Goal: Information Seeking & Learning: Learn about a topic

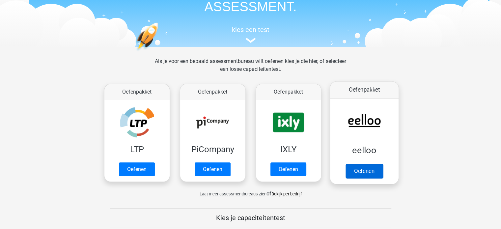
scroll to position [66, 0]
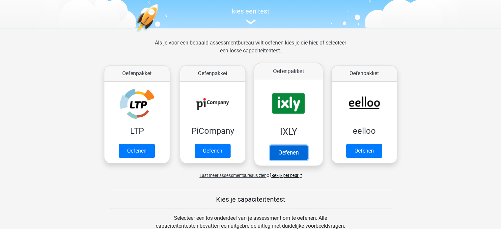
click at [302, 145] on link "Oefenen" at bounding box center [289, 152] width 38 height 15
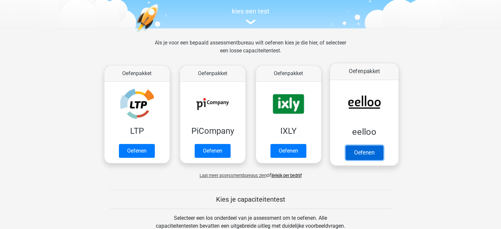
click at [355, 145] on link "Oefenen" at bounding box center [364, 152] width 38 height 15
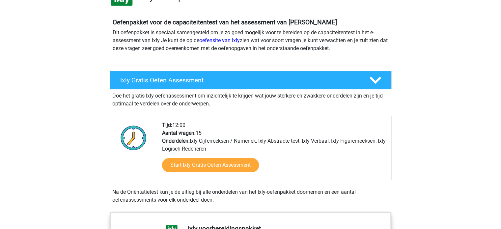
scroll to position [66, 0]
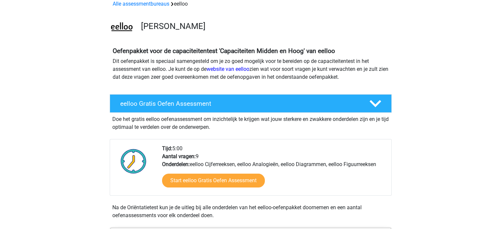
scroll to position [66, 0]
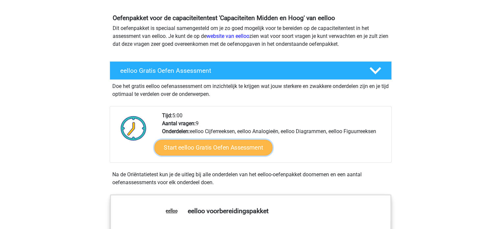
click at [210, 147] on link "Start eelloo Gratis Oefen Assessment" at bounding box center [213, 148] width 118 height 16
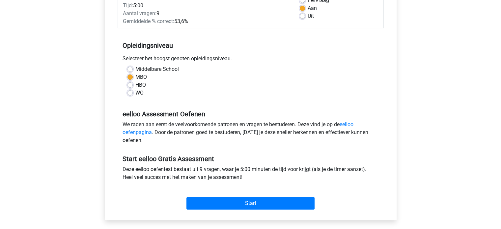
scroll to position [198, 0]
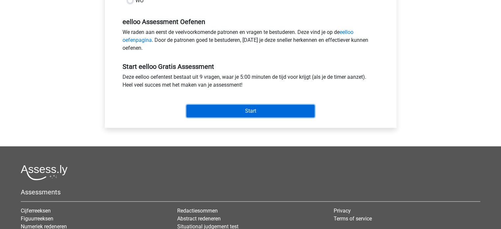
click at [240, 112] on input "Start" at bounding box center [251, 111] width 128 height 13
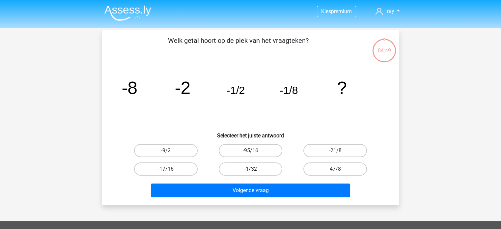
click at [253, 174] on label "-1/32" at bounding box center [251, 168] width 64 height 13
click at [253, 173] on input "-1/32" at bounding box center [252, 171] width 4 height 4
radio input "true"
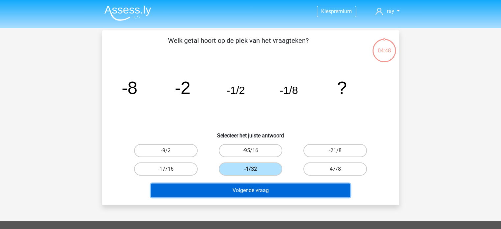
click at [258, 189] on button "Volgende vraag" at bounding box center [250, 191] width 199 height 14
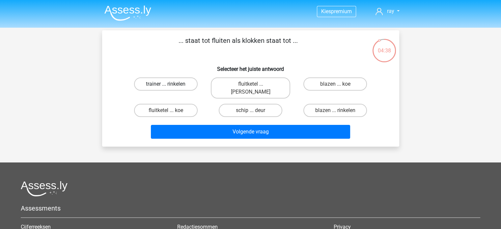
click at [183, 85] on label "trainer ... rinkelen" at bounding box center [166, 83] width 64 height 13
click at [170, 85] on input "trainer ... rinkelen" at bounding box center [168, 86] width 4 height 4
radio input "true"
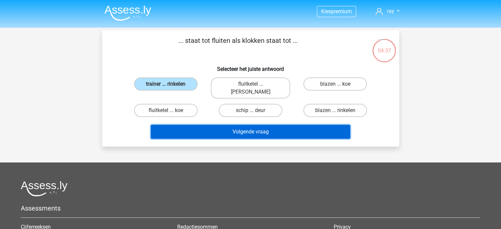
click at [249, 125] on button "Volgende vraag" at bounding box center [250, 132] width 199 height 14
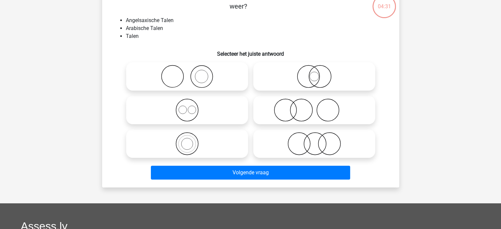
scroll to position [33, 0]
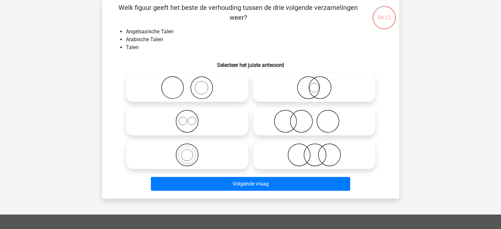
click at [309, 120] on icon at bounding box center [314, 121] width 117 height 23
click at [314, 118] on input "radio" at bounding box center [316, 116] width 4 height 4
radio input "true"
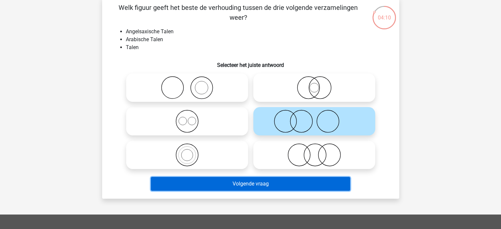
click at [281, 184] on button "Volgende vraag" at bounding box center [250, 184] width 199 height 14
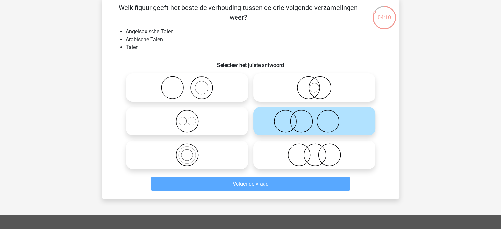
scroll to position [30, 0]
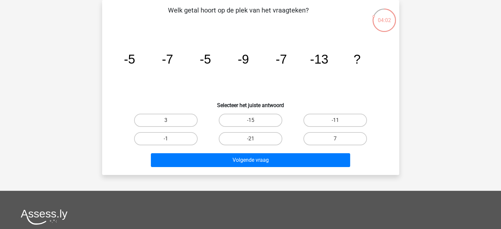
click at [317, 112] on div "-11" at bounding box center [335, 120] width 85 height 18
click at [322, 121] on label "-11" at bounding box center [336, 120] width 64 height 13
click at [336, 121] on input "-11" at bounding box center [338, 122] width 4 height 4
radio input "true"
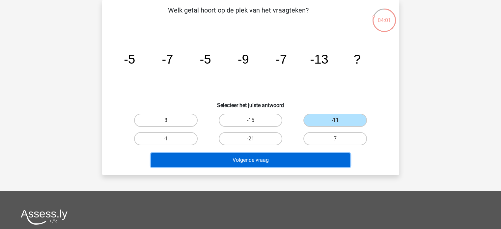
click at [266, 157] on button "Volgende vraag" at bounding box center [250, 160] width 199 height 14
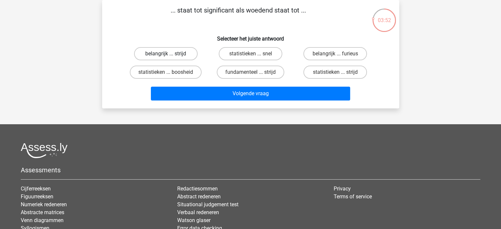
click at [183, 56] on label "belangrijk ... strijd" at bounding box center [166, 53] width 64 height 13
click at [170, 56] on input "belangrijk ... strijd" at bounding box center [168, 56] width 4 height 4
radio input "true"
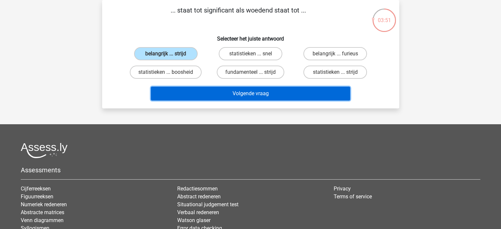
click at [244, 92] on button "Volgende vraag" at bounding box center [250, 94] width 199 height 14
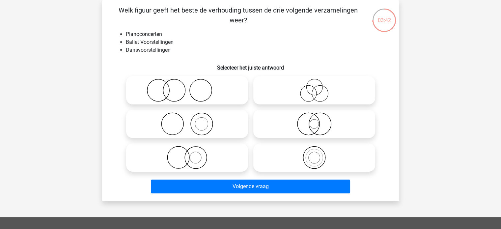
click at [298, 124] on icon at bounding box center [314, 123] width 117 height 23
click at [314, 121] on input "radio" at bounding box center [316, 118] width 4 height 4
radio input "true"
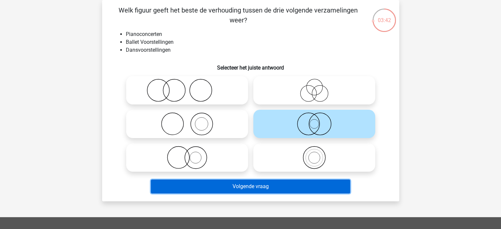
click at [270, 189] on button "Volgende vraag" at bounding box center [250, 187] width 199 height 14
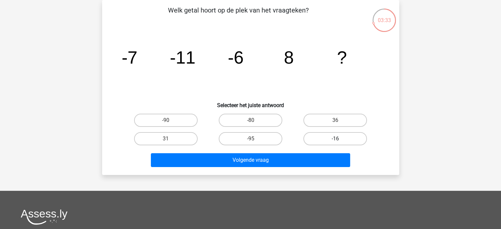
click at [315, 137] on label "-16" at bounding box center [336, 138] width 64 height 13
click at [336, 139] on input "-16" at bounding box center [338, 141] width 4 height 4
radio input "true"
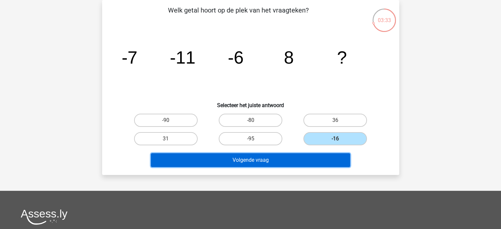
click at [278, 157] on button "Volgende vraag" at bounding box center [250, 160] width 199 height 14
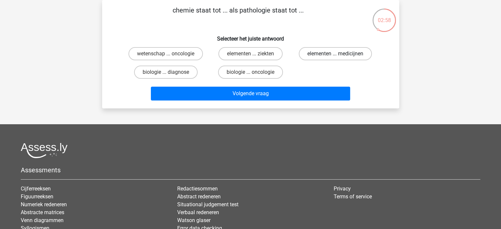
click at [335, 57] on label "elementen ... medicijnen" at bounding box center [335, 53] width 73 height 13
click at [336, 57] on input "elementen ... medicijnen" at bounding box center [338, 56] width 4 height 4
radio input "true"
click at [185, 56] on label "wetenschap ... oncologie" at bounding box center [166, 53] width 74 height 13
click at [170, 56] on input "wetenschap ... oncologie" at bounding box center [168, 56] width 4 height 4
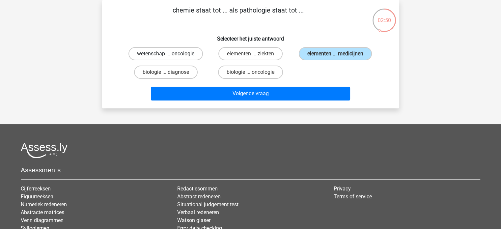
radio input "true"
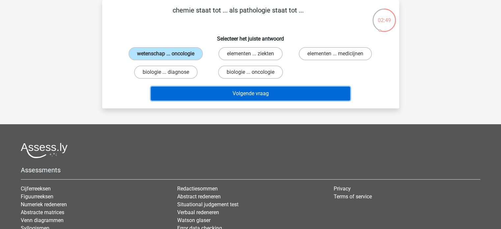
click at [237, 91] on button "Volgende vraag" at bounding box center [250, 94] width 199 height 14
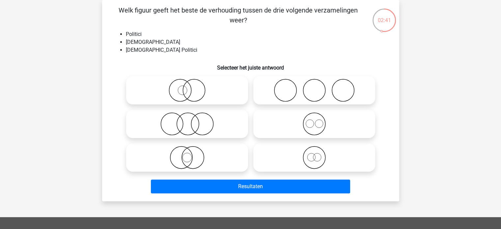
click at [273, 85] on icon at bounding box center [314, 90] width 117 height 23
click at [314, 85] on input "radio" at bounding box center [316, 85] width 4 height 4
radio input "true"
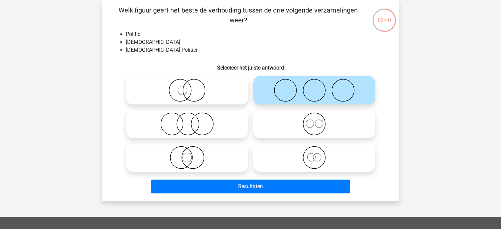
click at [283, 179] on div "Resultaten" at bounding box center [251, 185] width 276 height 22
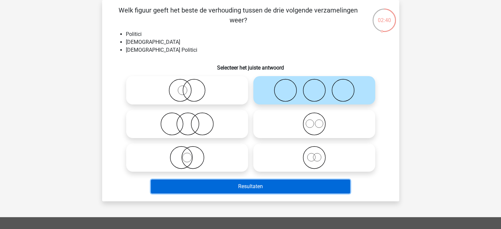
click at [279, 183] on button "Resultaten" at bounding box center [250, 187] width 199 height 14
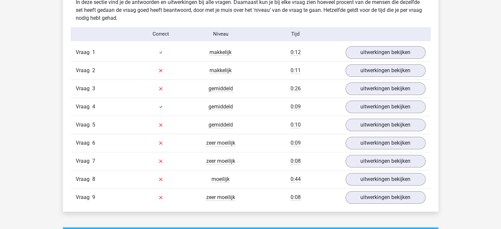
scroll to position [692, 0]
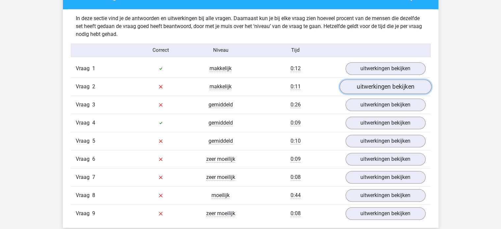
click at [386, 87] on link "uitwerkingen bekijken" at bounding box center [385, 86] width 92 height 15
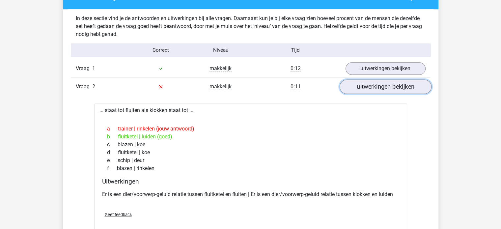
click at [386, 87] on link "uitwerkingen bekijken" at bounding box center [385, 86] width 92 height 15
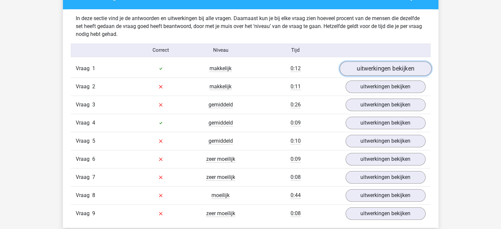
click at [382, 68] on link "uitwerkingen bekijken" at bounding box center [385, 68] width 92 height 15
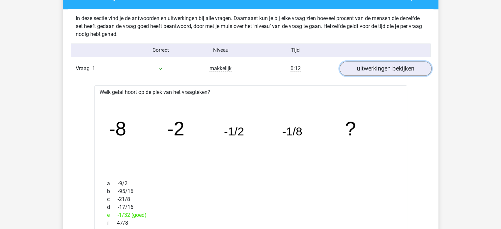
click at [382, 68] on link "uitwerkingen bekijken" at bounding box center [385, 68] width 92 height 15
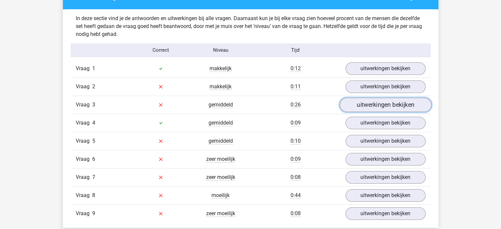
click at [370, 104] on link "uitwerkingen bekijken" at bounding box center [385, 105] width 92 height 15
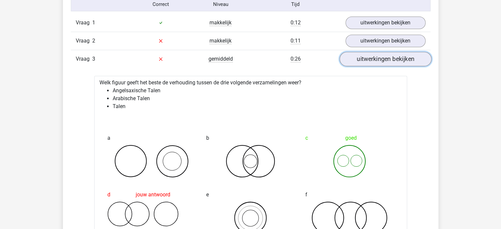
scroll to position [725, 0]
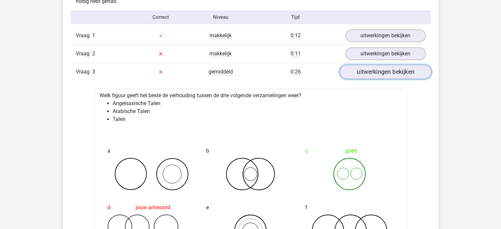
click at [374, 75] on link "uitwerkingen bekijken" at bounding box center [385, 72] width 92 height 15
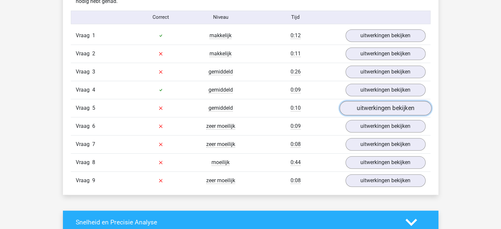
click at [376, 110] on link "uitwerkingen bekijken" at bounding box center [385, 108] width 92 height 15
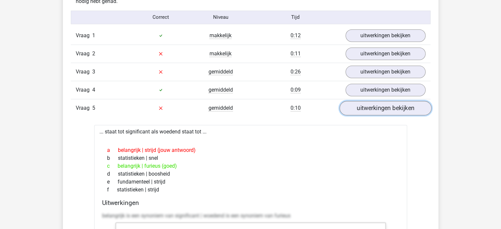
click at [376, 110] on link "uitwerkingen bekijken" at bounding box center [385, 108] width 92 height 15
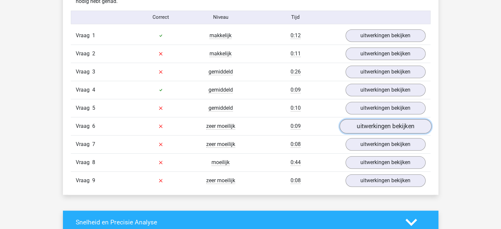
click at [370, 126] on link "uitwerkingen bekijken" at bounding box center [385, 126] width 92 height 15
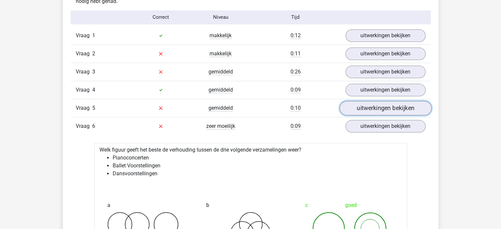
click at [374, 105] on link "uitwerkingen bekijken" at bounding box center [385, 108] width 92 height 15
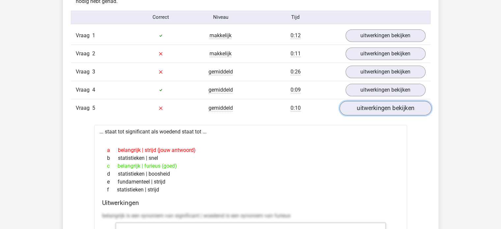
click at [374, 105] on link "uitwerkingen bekijken" at bounding box center [385, 108] width 92 height 15
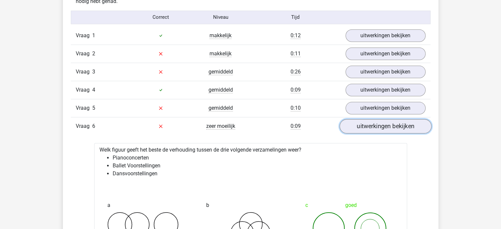
click at [369, 128] on link "uitwerkingen bekijken" at bounding box center [385, 126] width 92 height 15
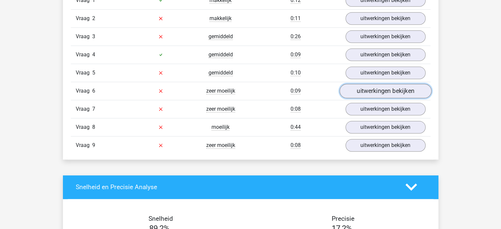
scroll to position [791, 0]
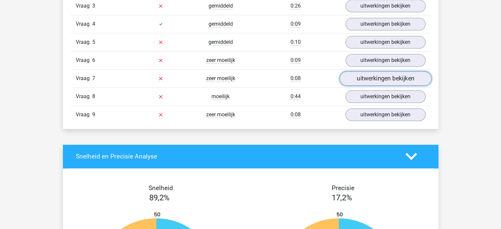
click at [372, 78] on link "uitwerkingen bekijken" at bounding box center [385, 78] width 92 height 15
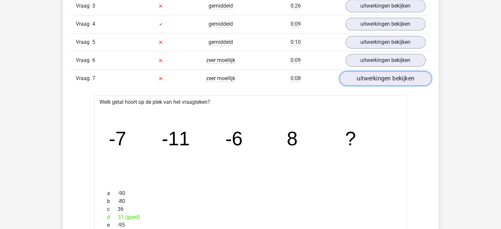
click at [372, 78] on link "uitwerkingen bekijken" at bounding box center [385, 78] width 92 height 15
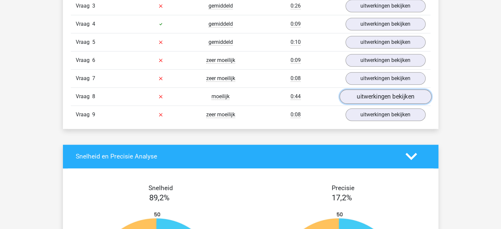
click at [366, 90] on link "uitwerkingen bekijken" at bounding box center [385, 96] width 92 height 15
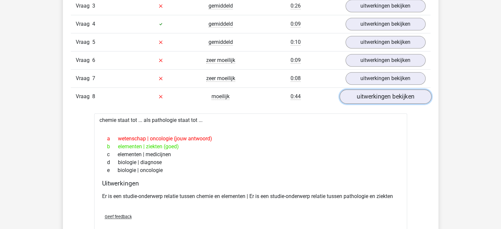
click at [366, 90] on link "uitwerkingen bekijken" at bounding box center [385, 96] width 92 height 15
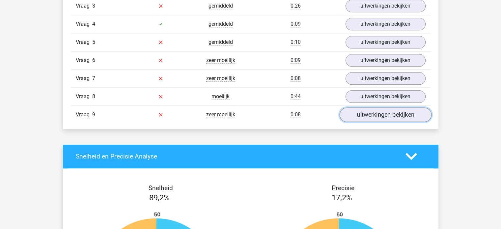
click at [368, 113] on link "uitwerkingen bekijken" at bounding box center [385, 114] width 92 height 15
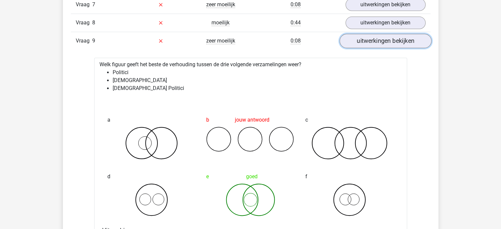
scroll to position [890, 0]
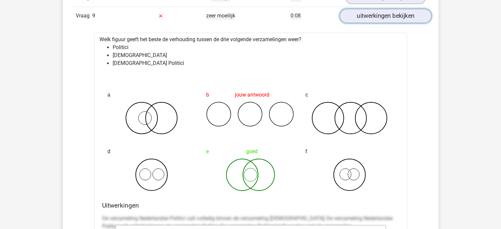
click at [383, 16] on link "uitwerkingen bekijken" at bounding box center [385, 16] width 92 height 15
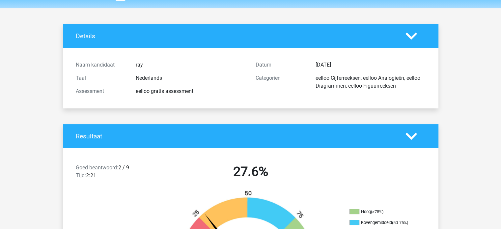
scroll to position [0, 0]
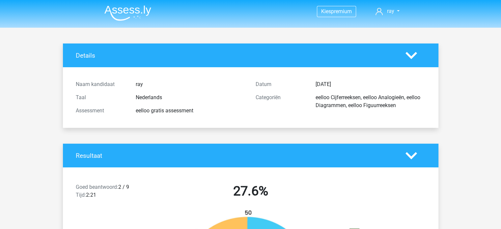
click at [115, 13] on img at bounding box center [127, 12] width 47 height 15
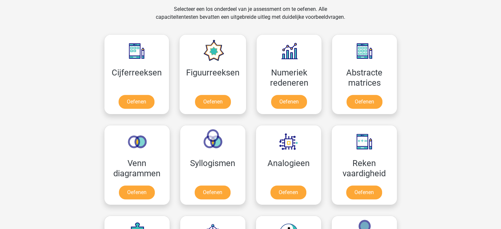
scroll to position [264, 0]
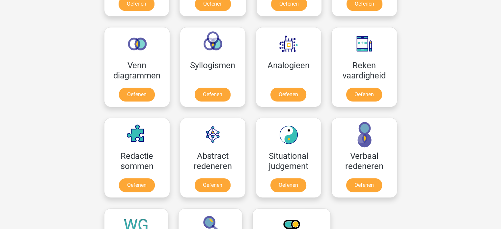
scroll to position [363, 0]
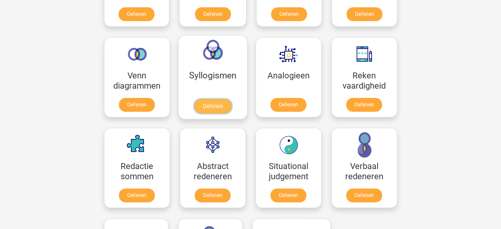
click at [219, 99] on link "Oefenen" at bounding box center [213, 106] width 38 height 15
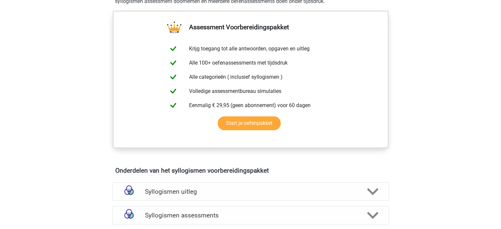
scroll to position [231, 0]
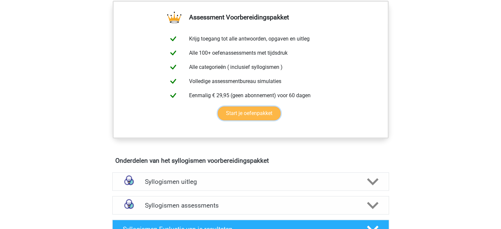
click at [247, 117] on link "Start je oefenpakket" at bounding box center [249, 113] width 63 height 14
click at [249, 112] on link "Start je oefenpakket" at bounding box center [249, 113] width 63 height 14
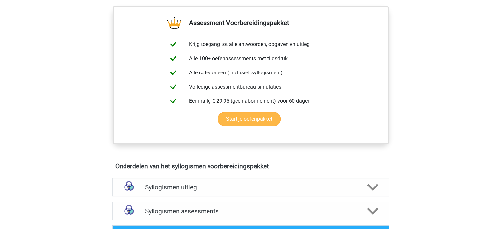
scroll to position [99, 0]
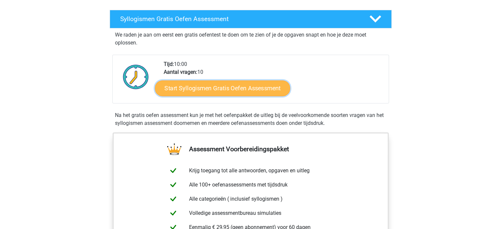
click at [233, 86] on link "Start Syllogismen Gratis Oefen Assessment" at bounding box center [222, 88] width 135 height 16
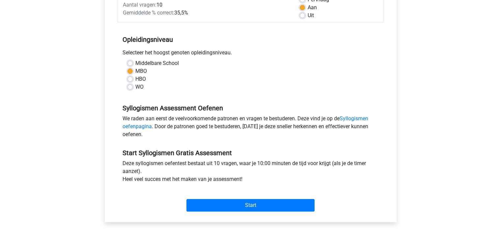
scroll to position [165, 0]
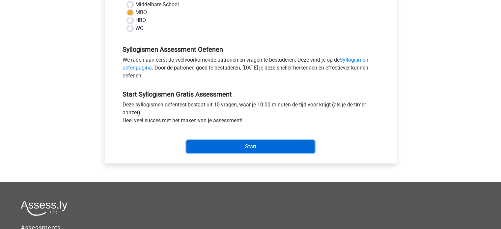
click at [243, 143] on input "Start" at bounding box center [251, 146] width 128 height 13
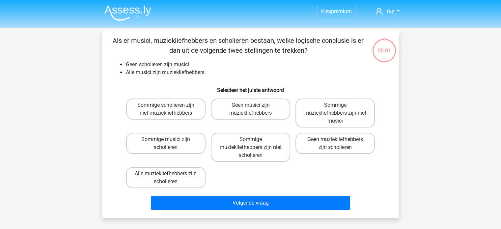
click at [179, 178] on label "Alle muziekliefhebbers zijn scholieren" at bounding box center [165, 177] width 79 height 21
click at [170, 178] on input "Alle muziekliefhebbers zijn scholieren" at bounding box center [168, 176] width 4 height 4
radio input "true"
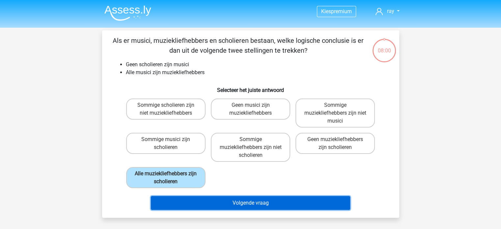
click at [234, 198] on button "Volgende vraag" at bounding box center [250, 203] width 199 height 14
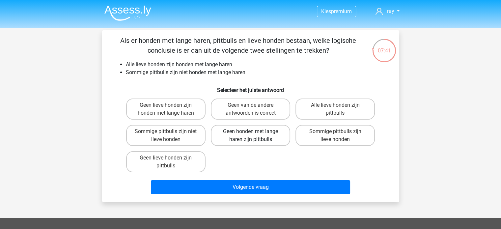
click at [265, 136] on label "Geen honden met lange haren zijn pittbulls" at bounding box center [250, 135] width 79 height 21
click at [255, 136] on input "Geen honden met lange haren zijn pittbulls" at bounding box center [252, 134] width 4 height 4
radio input "true"
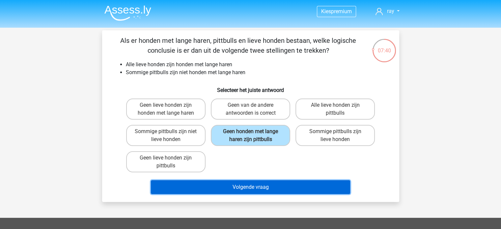
click at [281, 190] on button "Volgende vraag" at bounding box center [250, 187] width 199 height 14
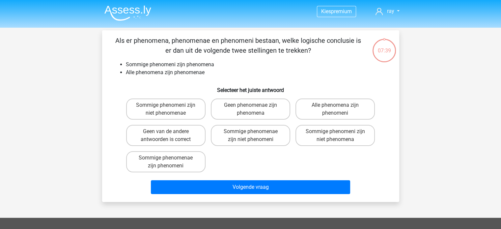
scroll to position [30, 0]
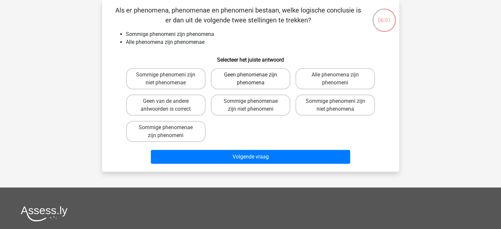
click at [264, 83] on label "Geen phenomenae zijn phenomena" at bounding box center [250, 78] width 79 height 21
click at [255, 79] on input "Geen phenomenae zijn phenomena" at bounding box center [252, 77] width 4 height 4
radio input "true"
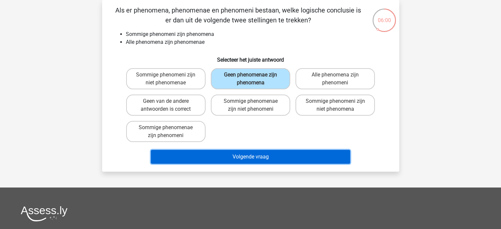
click at [273, 153] on button "Volgende vraag" at bounding box center [250, 157] width 199 height 14
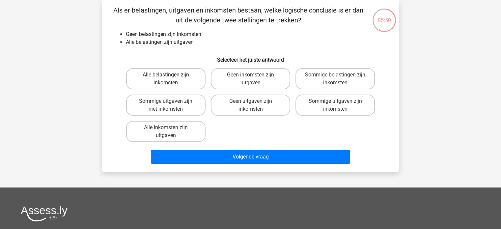
click at [183, 81] on label "Alle belastingen zijn inkomsten" at bounding box center [165, 78] width 79 height 21
click at [170, 79] on input "Alle belastingen zijn inkomsten" at bounding box center [168, 77] width 4 height 4
radio input "true"
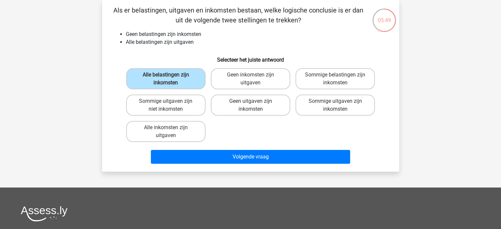
click at [246, 147] on div "Volgende vraag" at bounding box center [251, 156] width 276 height 22
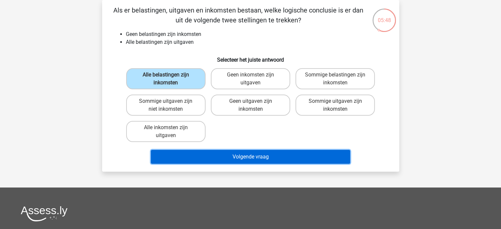
click at [248, 151] on button "Volgende vraag" at bounding box center [250, 157] width 199 height 14
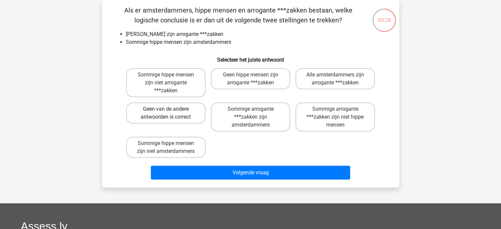
click at [177, 108] on label "Geen van de andere antwoorden is correct" at bounding box center [165, 113] width 79 height 21
click at [170, 109] on input "Geen van de andere antwoorden is correct" at bounding box center [168, 111] width 4 height 4
radio input "true"
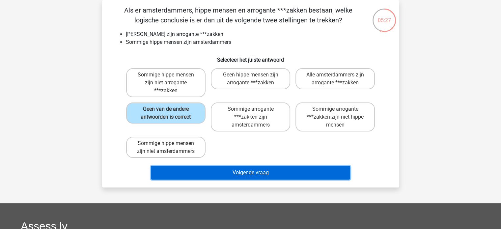
click at [257, 169] on button "Volgende vraag" at bounding box center [250, 173] width 199 height 14
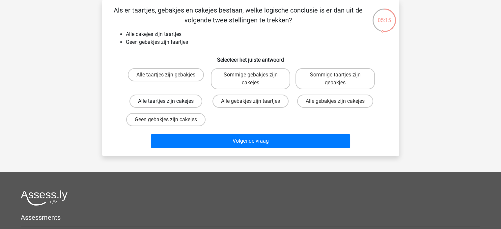
click at [183, 103] on label "Alle taartjes zijn cakejes" at bounding box center [166, 101] width 73 height 13
click at [170, 103] on input "Alle taartjes zijn cakejes" at bounding box center [168, 103] width 4 height 4
radio input "true"
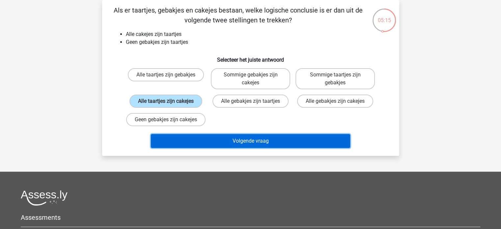
click at [244, 146] on button "Volgende vraag" at bounding box center [250, 141] width 199 height 14
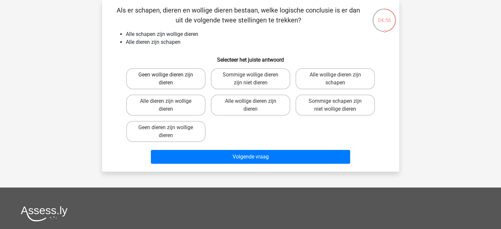
click at [184, 79] on label "Geen wollige dieren zijn dieren" at bounding box center [165, 78] width 79 height 21
click at [170, 79] on input "Geen wollige dieren zijn dieren" at bounding box center [168, 77] width 4 height 4
radio input "true"
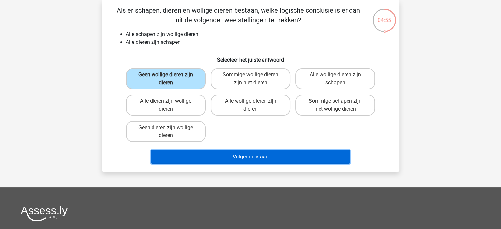
click at [240, 153] on button "Volgende vraag" at bounding box center [250, 157] width 199 height 14
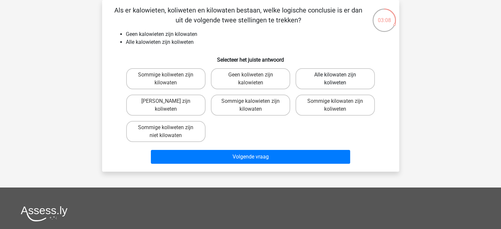
click at [332, 82] on label "Alle kilowaten zijn koliweten" at bounding box center [335, 78] width 79 height 21
click at [336, 79] on input "Alle kilowaten zijn koliweten" at bounding box center [338, 77] width 4 height 4
radio input "true"
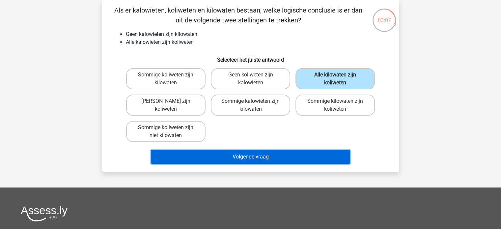
click at [293, 155] on button "Volgende vraag" at bounding box center [250, 157] width 199 height 14
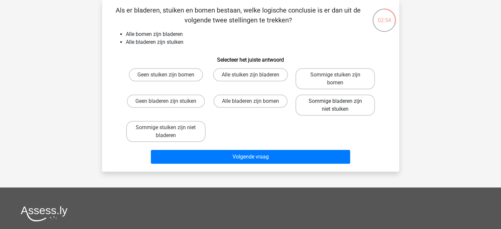
click at [309, 106] on label "Sommige bladeren zijn niet stuiken" at bounding box center [335, 105] width 79 height 21
click at [336, 105] on input "Sommige bladeren zijn niet stuiken" at bounding box center [338, 103] width 4 height 4
radio input "true"
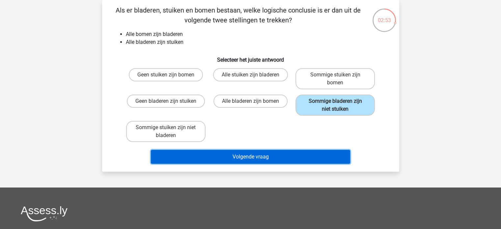
click at [283, 154] on button "Volgende vraag" at bounding box center [250, 157] width 199 height 14
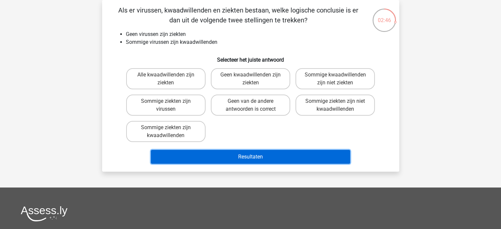
click at [250, 156] on button "Resultaten" at bounding box center [250, 157] width 199 height 14
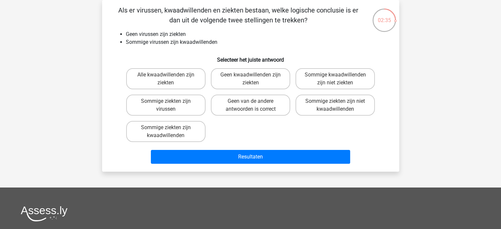
click at [258, 128] on div "Alle kwaadwillenden zijn ziekten Geen kwaadwillenden zijn ziekten Sommige kwaad…" at bounding box center [251, 105] width 254 height 79
click at [192, 79] on label "Alle kwaadwillenden zijn ziekten" at bounding box center [165, 78] width 79 height 21
click at [170, 79] on input "Alle kwaadwillenden zijn ziekten" at bounding box center [168, 77] width 4 height 4
radio input "true"
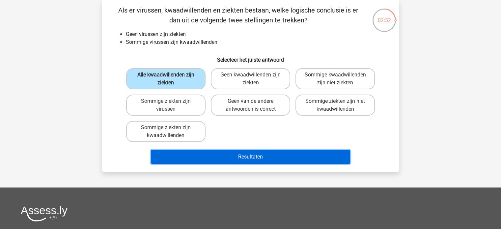
click at [294, 158] on button "Resultaten" at bounding box center [250, 157] width 199 height 14
click at [262, 162] on button "Resultaten" at bounding box center [250, 157] width 199 height 14
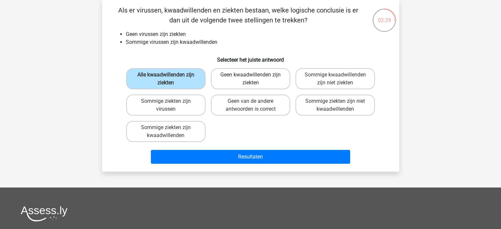
click at [243, 81] on label "Geen kwaadwillenden zijn ziekten" at bounding box center [250, 78] width 79 height 21
click at [250, 79] on input "Geen kwaadwillenden zijn ziekten" at bounding box center [252, 77] width 4 height 4
radio input "true"
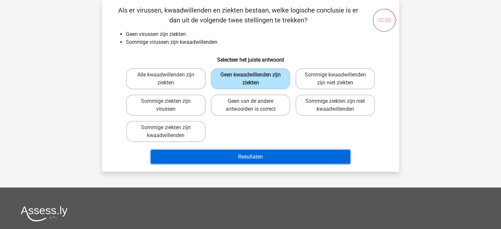
click at [255, 156] on button "Resultaten" at bounding box center [250, 157] width 199 height 14
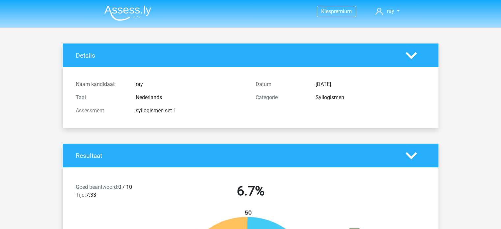
click at [140, 13] on img at bounding box center [127, 12] width 47 height 15
